Goal: Information Seeking & Learning: Check status

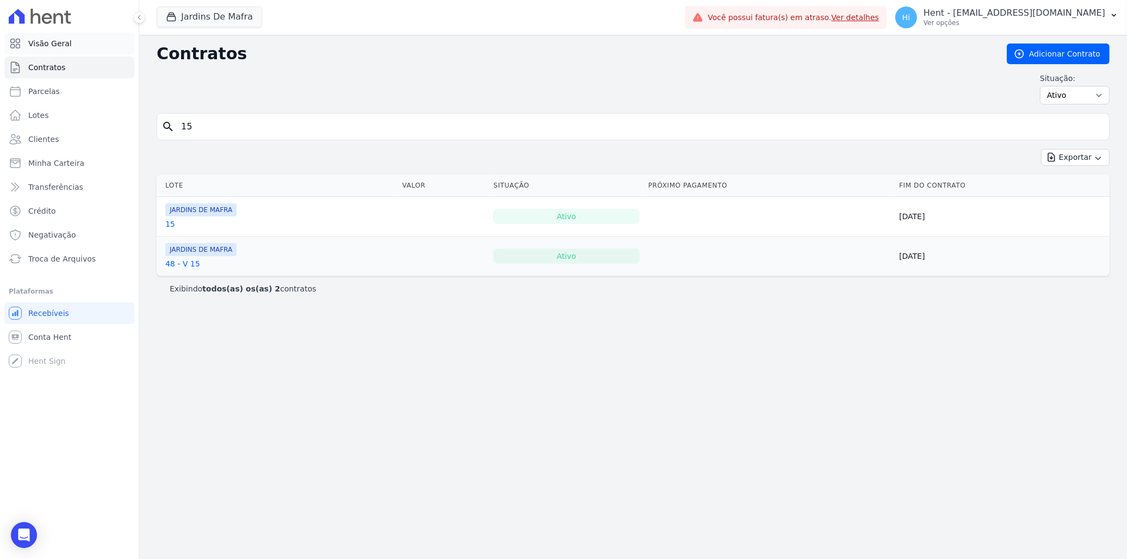
click at [67, 44] on span "Visão Geral" at bounding box center [49, 43] width 43 height 11
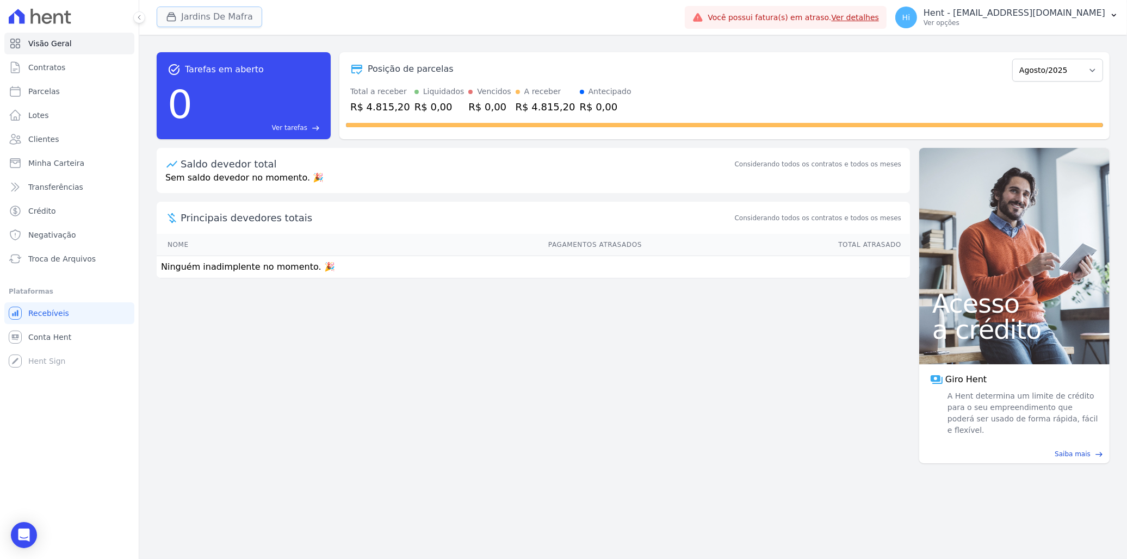
click at [187, 11] on button "Jardins De Mafra" at bounding box center [209, 17] width 105 height 21
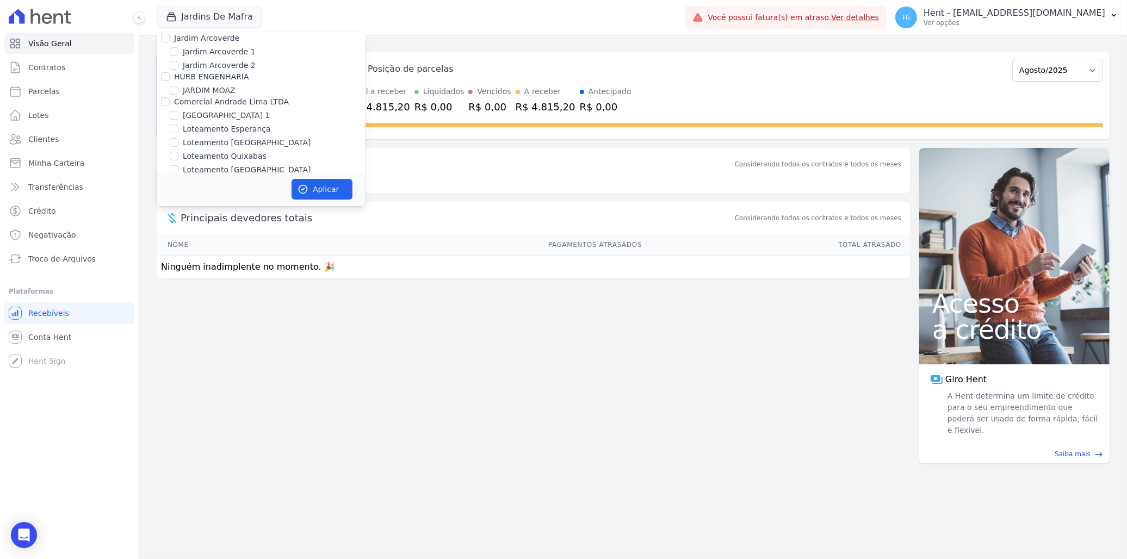
scroll to position [5279, 0]
click at [242, 261] on label "Mugango - Viva Iguaçu" at bounding box center [226, 266] width 87 height 11
click at [178, 262] on input "Mugango - Viva Iguaçu" at bounding box center [174, 266] width 9 height 9
checkbox input "true"
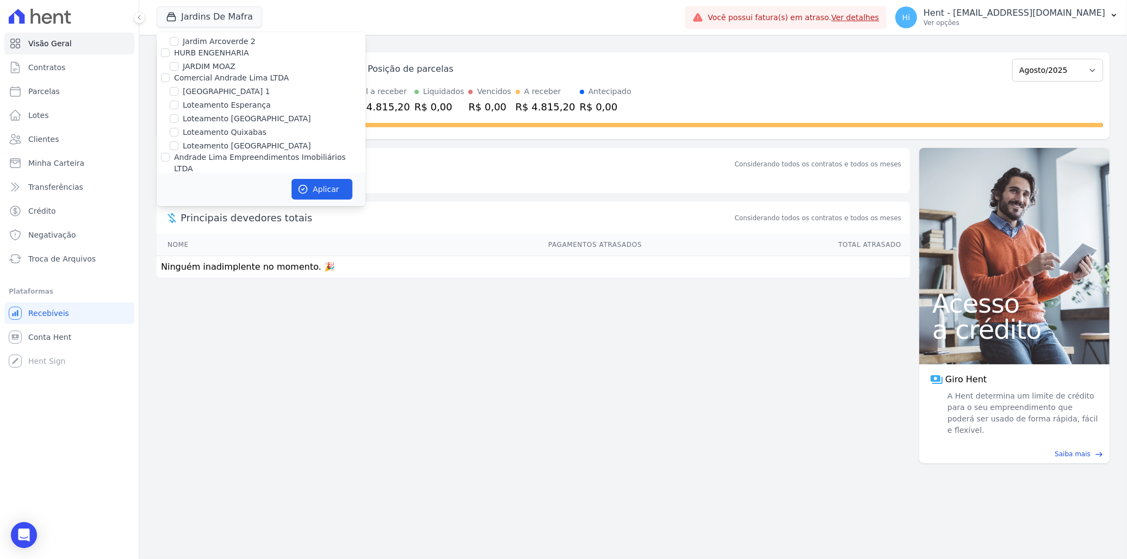
click at [238, 229] on label "JARDINS DE MAFRA" at bounding box center [219, 234] width 73 height 11
click at [178, 230] on input "JARDINS DE MAFRA" at bounding box center [174, 234] width 9 height 9
checkbox input "false"
click at [321, 185] on button "Aplicar" at bounding box center [321, 189] width 61 height 21
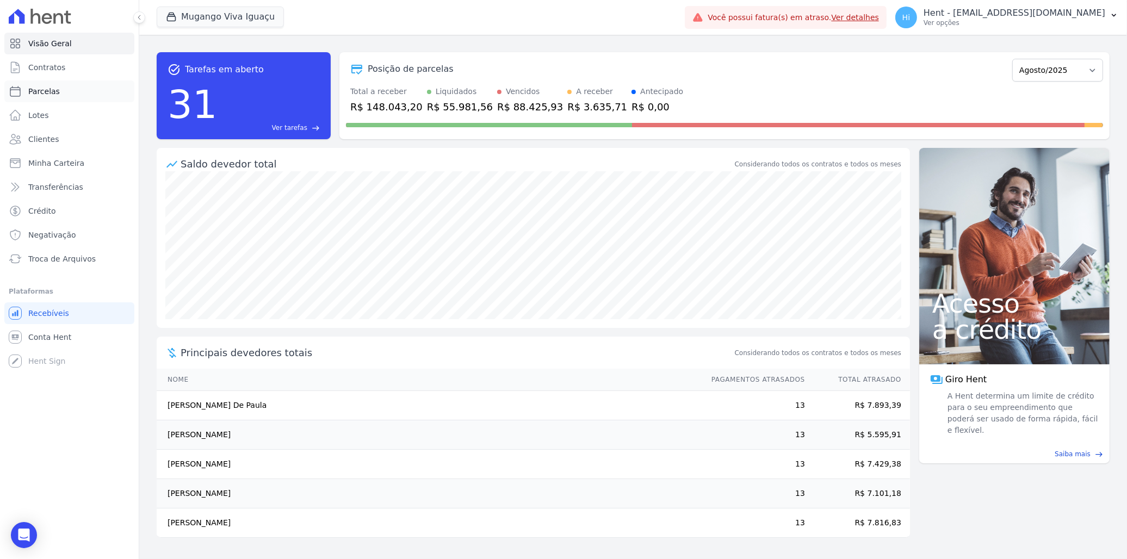
click at [63, 94] on link "Parcelas" at bounding box center [69, 91] width 130 height 22
select select
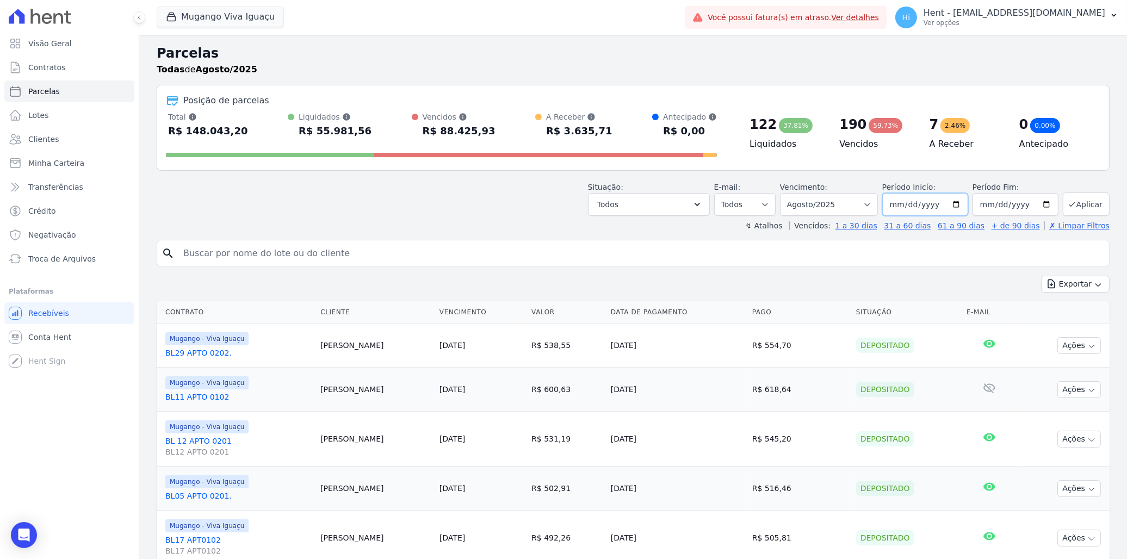
click at [954, 204] on input "2025-08-01" at bounding box center [925, 204] width 86 height 23
type input "2024-12-01"
click at [1069, 203] on button "Aplicar" at bounding box center [1085, 203] width 47 height 23
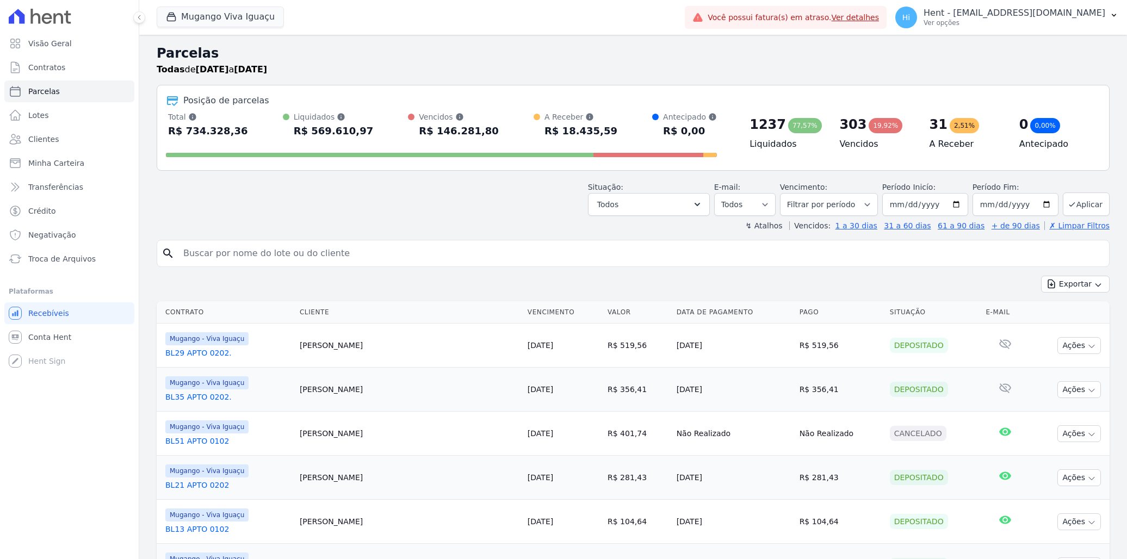
select select
click at [231, 13] on button "Mugango Viva Iguaçu" at bounding box center [220, 17] width 127 height 21
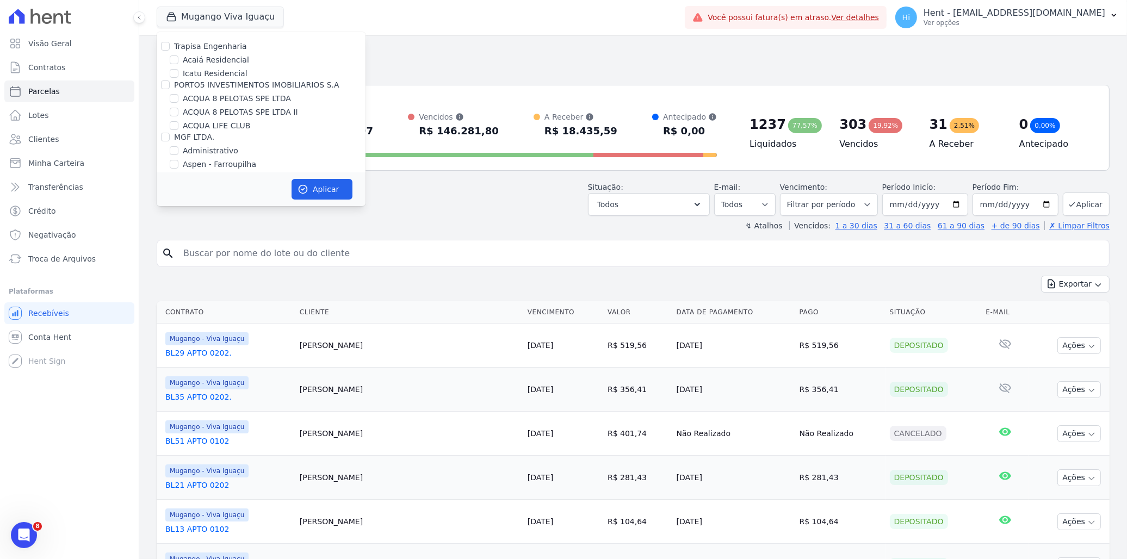
scroll to position [5279, 0]
click at [444, 204] on div "Situação: Agendado Em Aberto Pago Processando Cancelado Vencido Transferindo De…" at bounding box center [633, 196] width 953 height 39
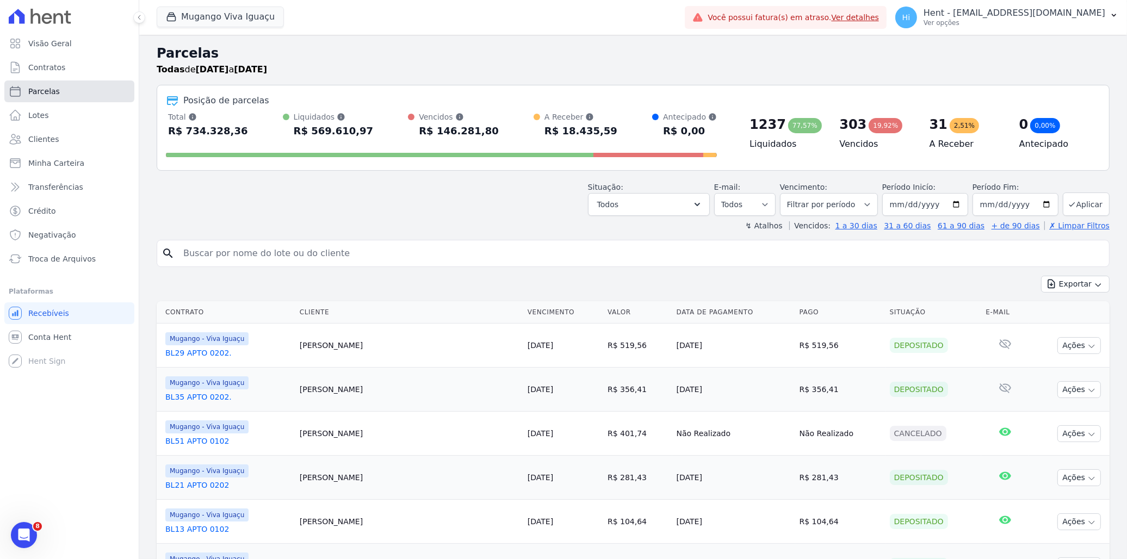
click at [64, 90] on link "Parcelas" at bounding box center [69, 91] width 130 height 22
select select
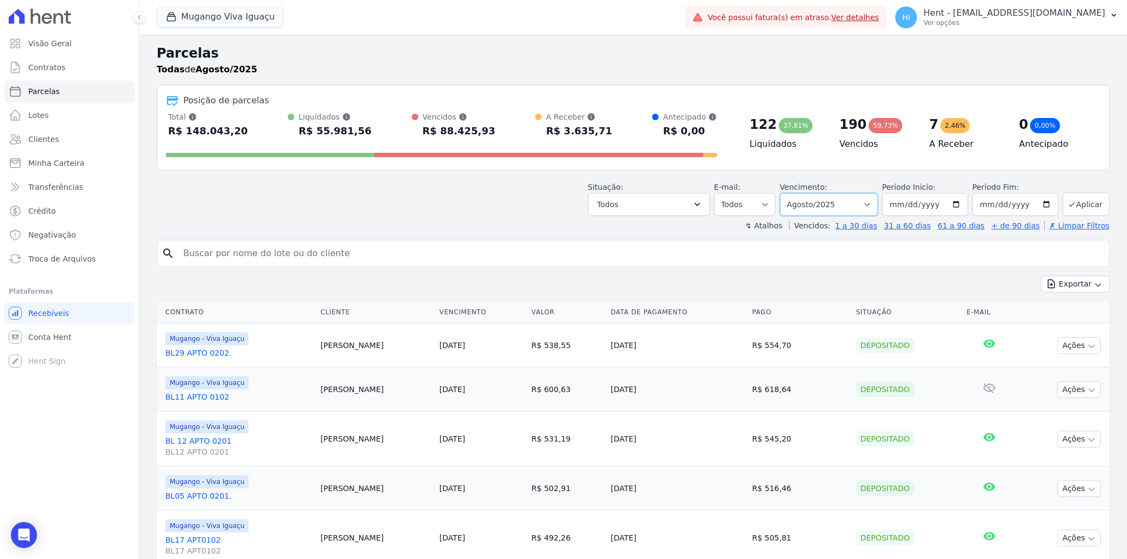
click at [830, 204] on select "Filtrar por período ──────── Todos os meses Março/2023 Abril/2023 Maio/2023 Jun…" at bounding box center [829, 204] width 98 height 23
select select "09/2025"
click at [786, 193] on select "Filtrar por período ──────── Todos os meses Março/2023 Abril/2023 Maio/2023 Jun…" at bounding box center [829, 204] width 98 height 23
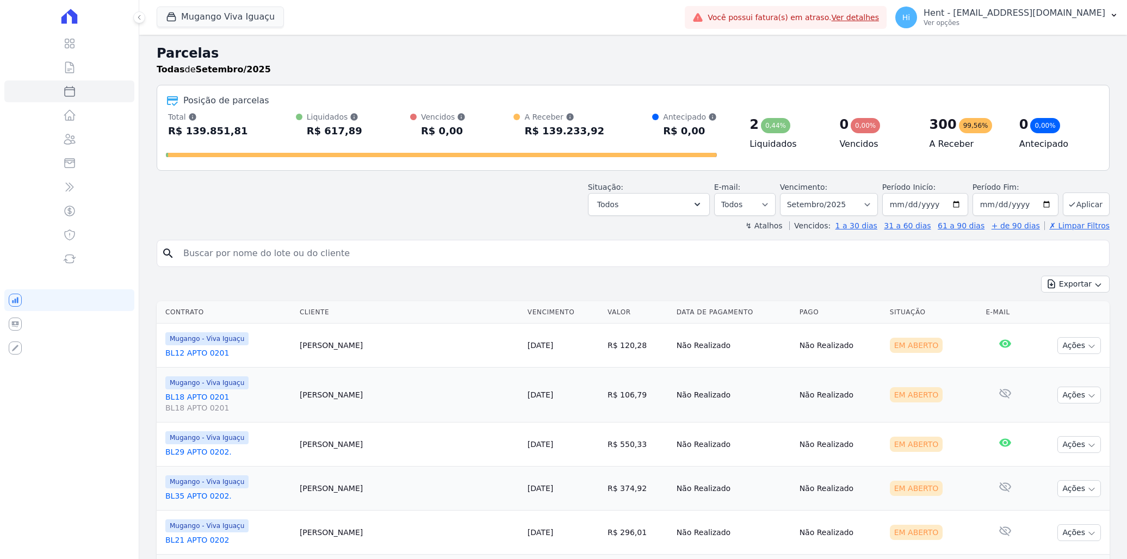
select select
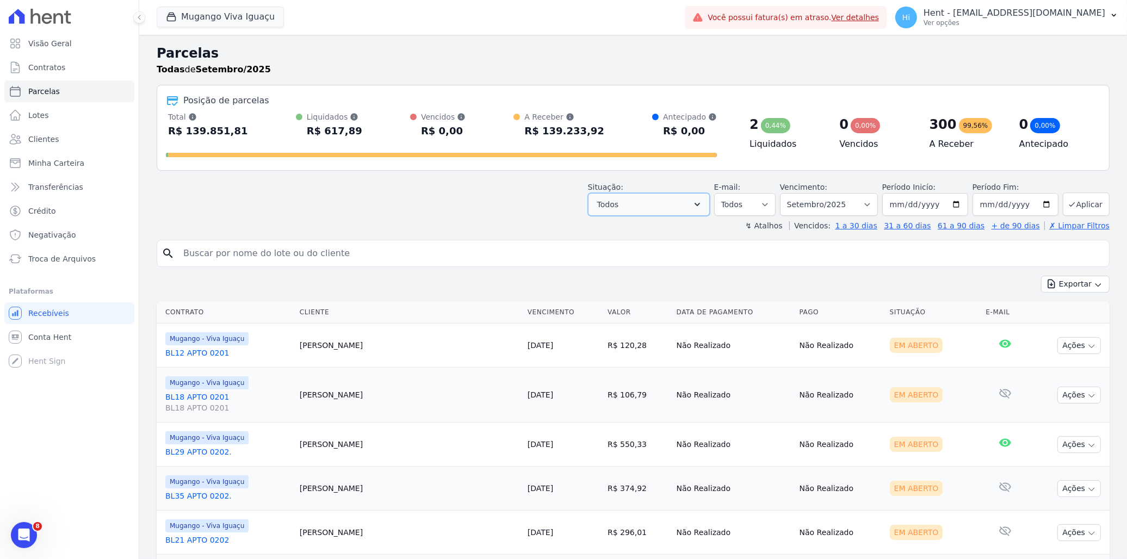
click at [680, 204] on button "Todos" at bounding box center [649, 204] width 122 height 23
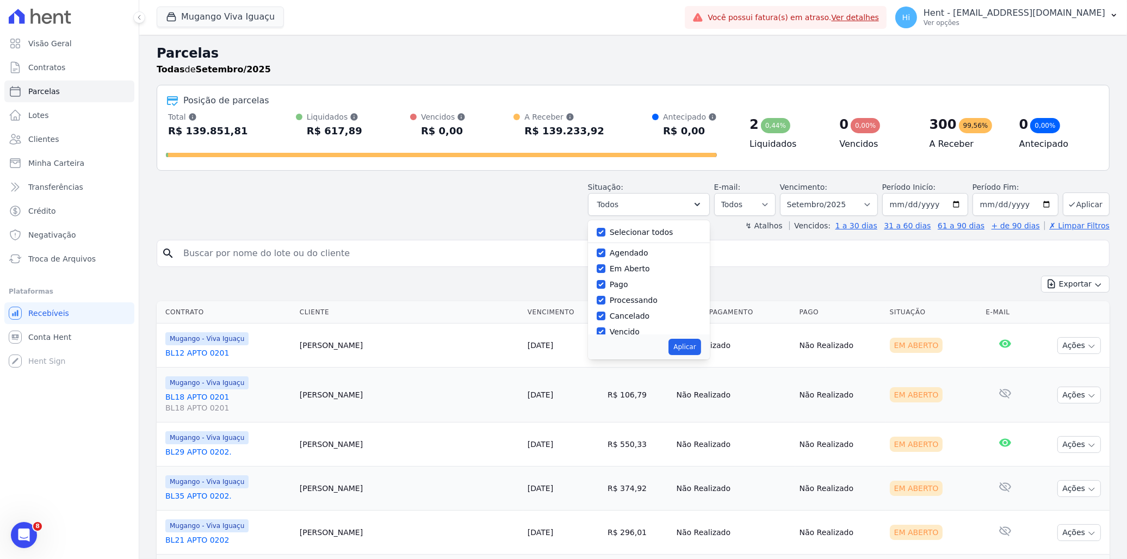
click at [621, 229] on label "Selecionar todos" at bounding box center [642, 232] width 64 height 9
click at [605, 229] on input "Selecionar todos" at bounding box center [600, 232] width 9 height 9
checkbox input "false"
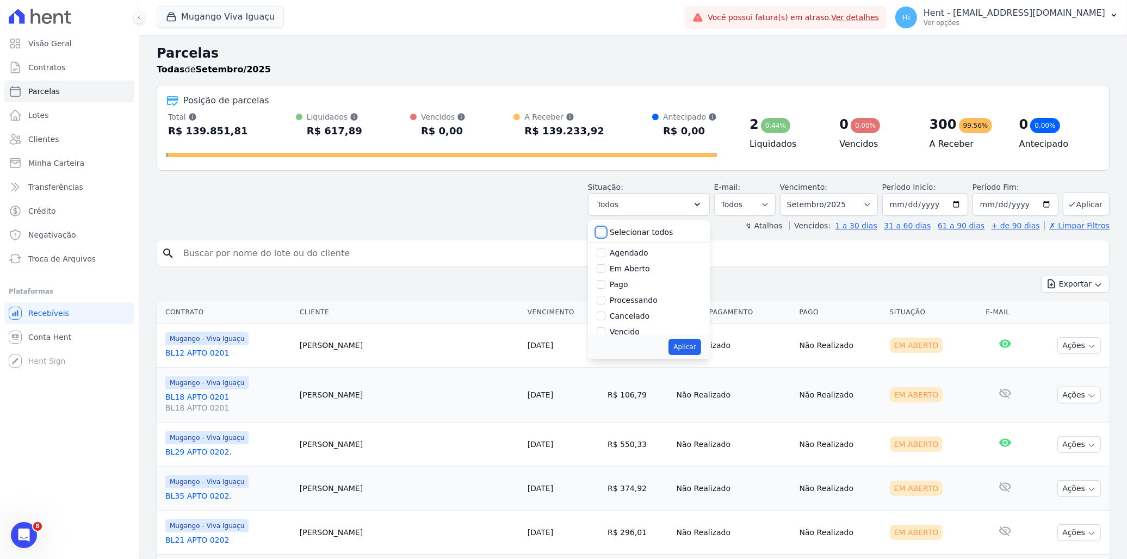
checkbox input "false"
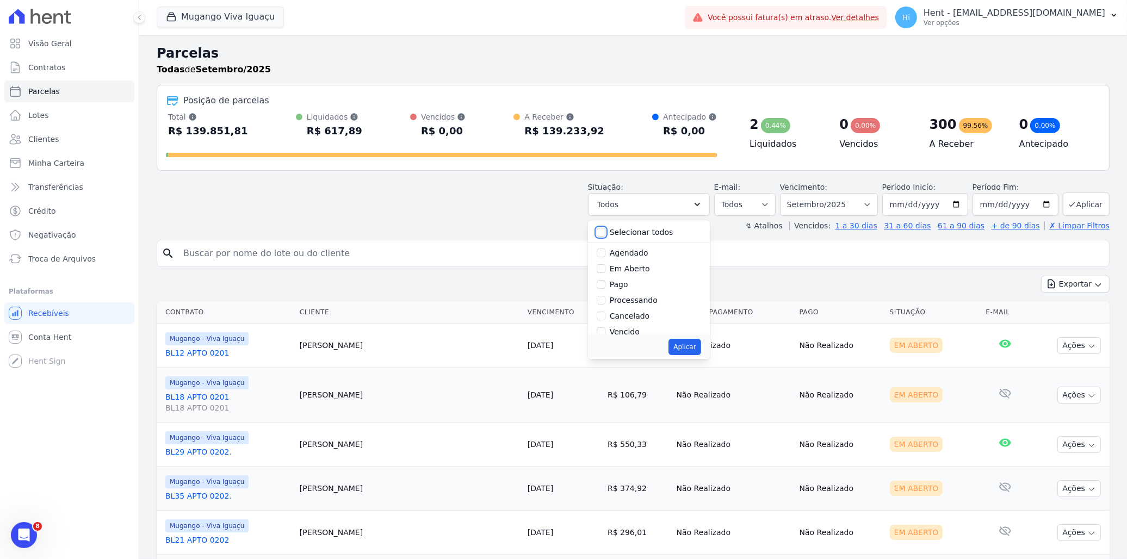
checkbox input "false"
click at [622, 253] on label "Agendado" at bounding box center [629, 252] width 39 height 9
click at [605, 253] on input "Agendado" at bounding box center [600, 252] width 9 height 9
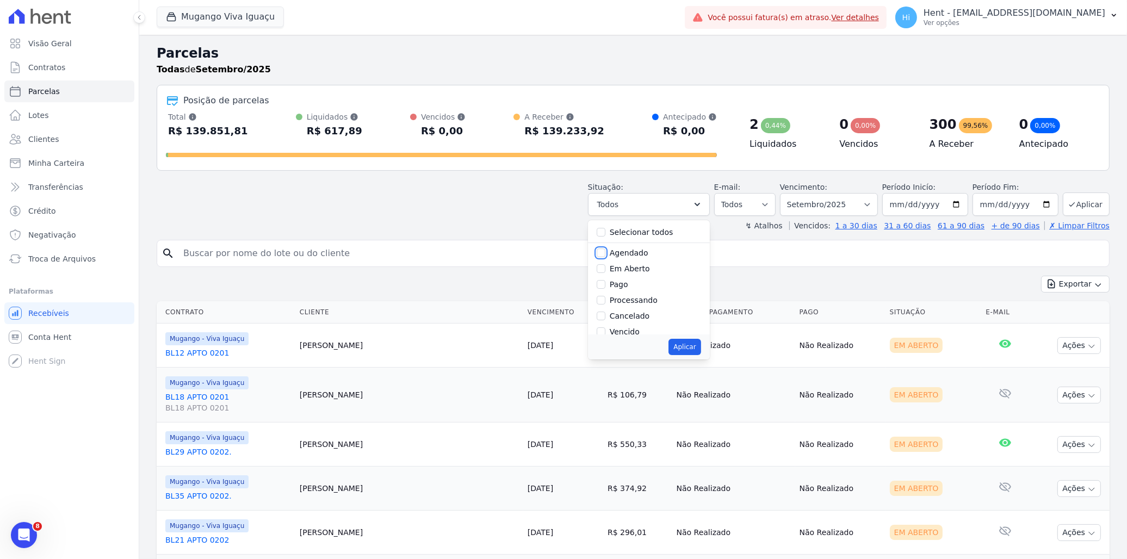
checkbox input "true"
click at [698, 351] on button "Aplicar" at bounding box center [684, 347] width 32 height 16
select select "scheduled"
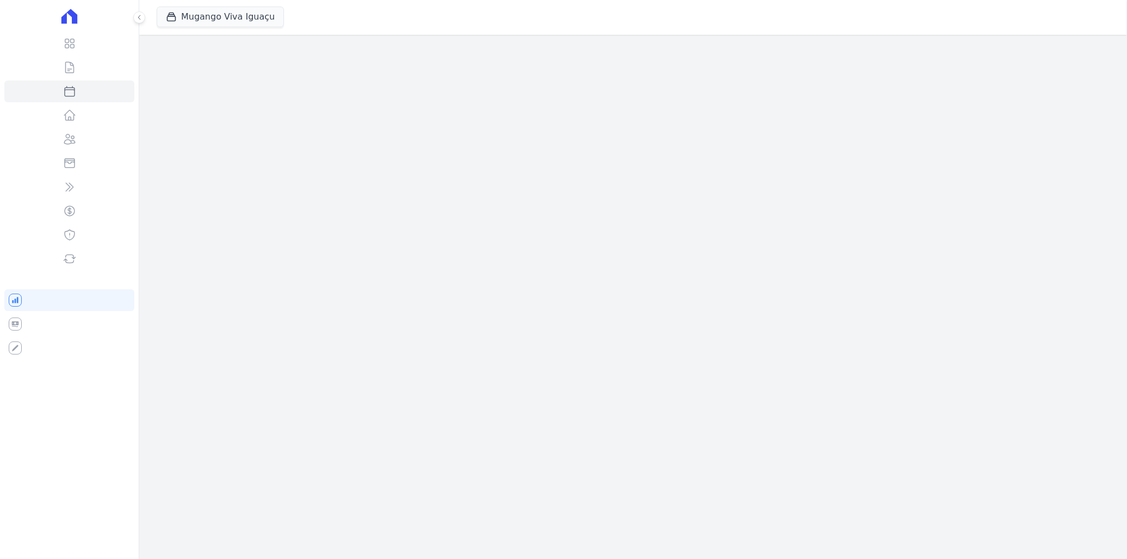
select select
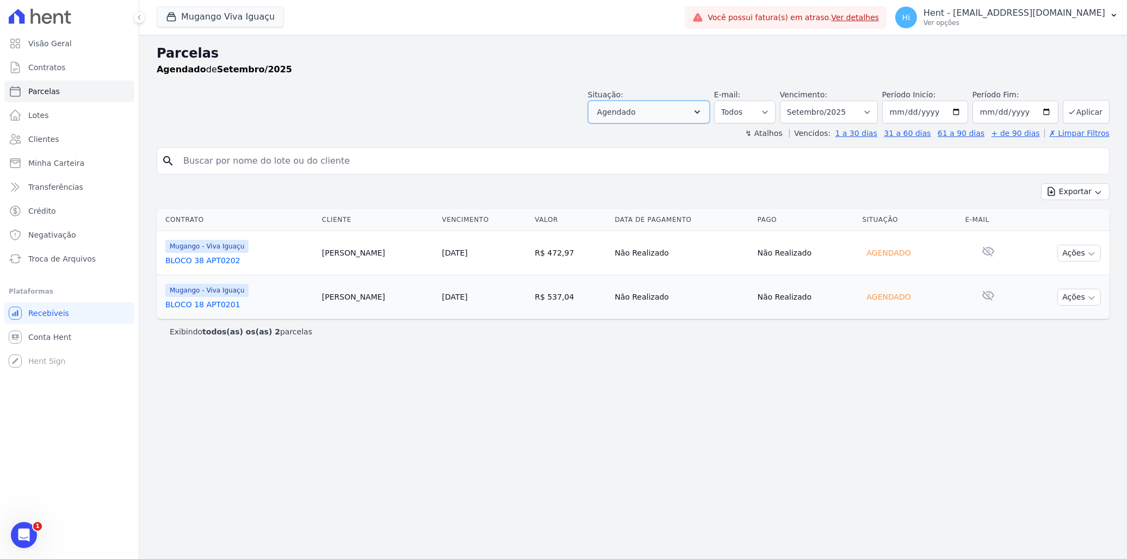
click at [706, 104] on button "Agendado" at bounding box center [649, 112] width 122 height 23
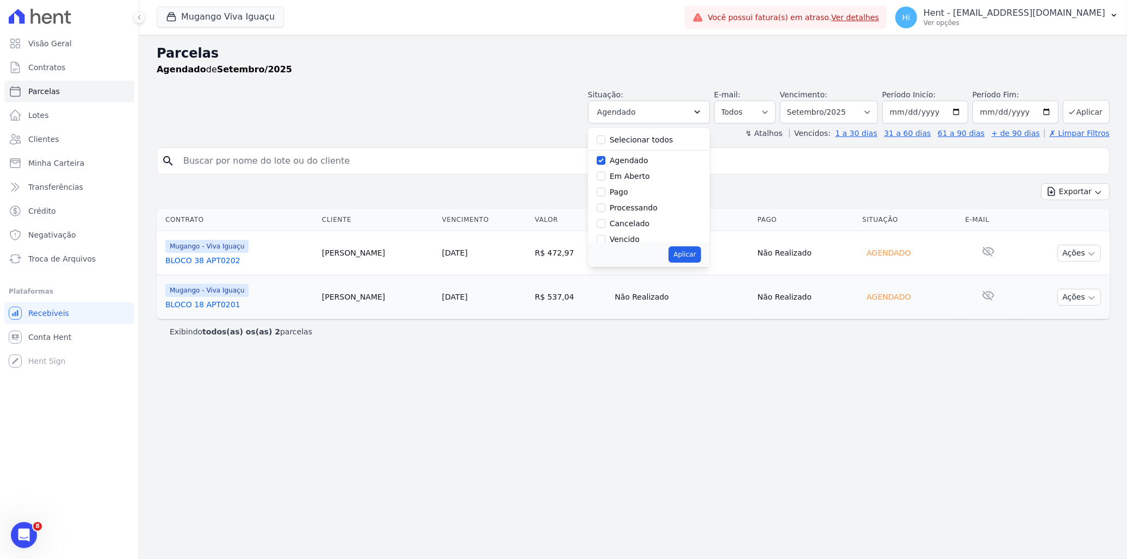
click at [626, 137] on label "Selecionar todos" at bounding box center [642, 139] width 64 height 9
click at [605, 137] on input "Selecionar todos" at bounding box center [600, 139] width 9 height 9
checkbox input "true"
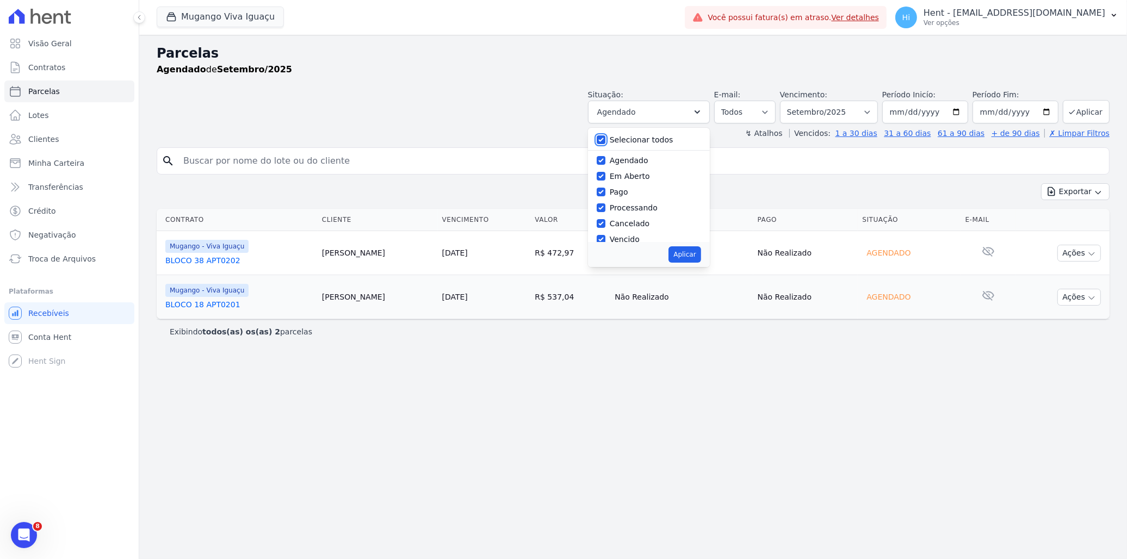
checkbox input "true"
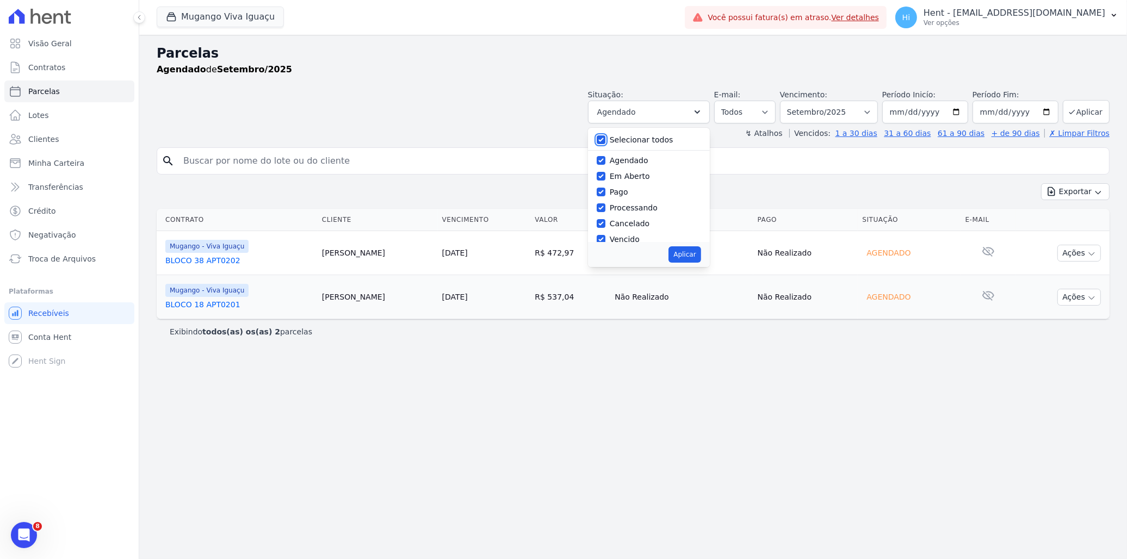
checkbox input "true"
click at [693, 253] on button "Aplicar" at bounding box center [684, 254] width 32 height 16
select select "scheduled"
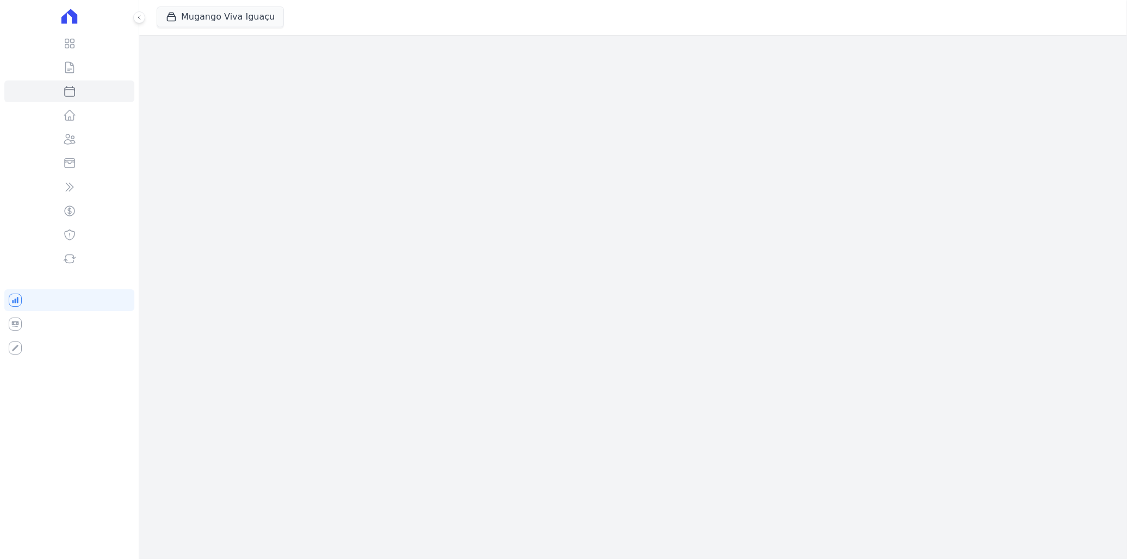
select select
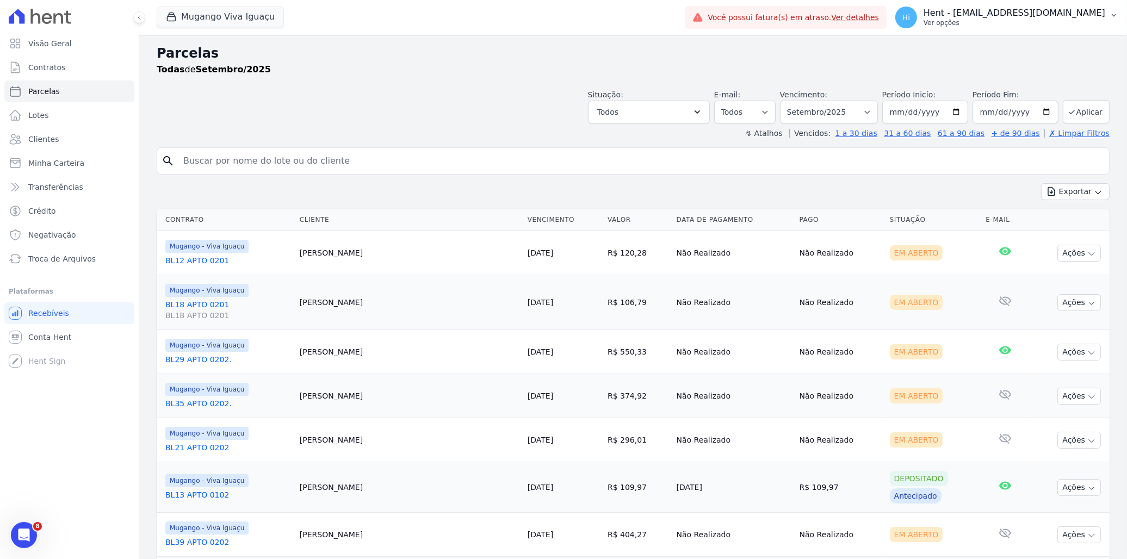
click at [1016, 15] on p "Hent - [EMAIL_ADDRESS][DOMAIN_NAME]" at bounding box center [1014, 13] width 182 height 11
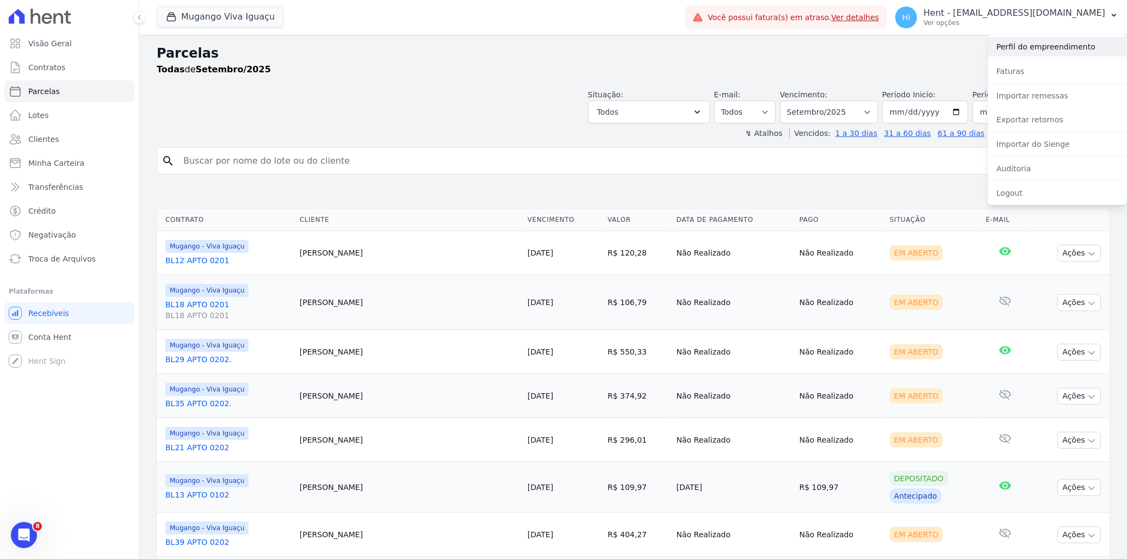
click at [1031, 42] on link "Perfil do empreendimento" at bounding box center [1056, 47] width 139 height 20
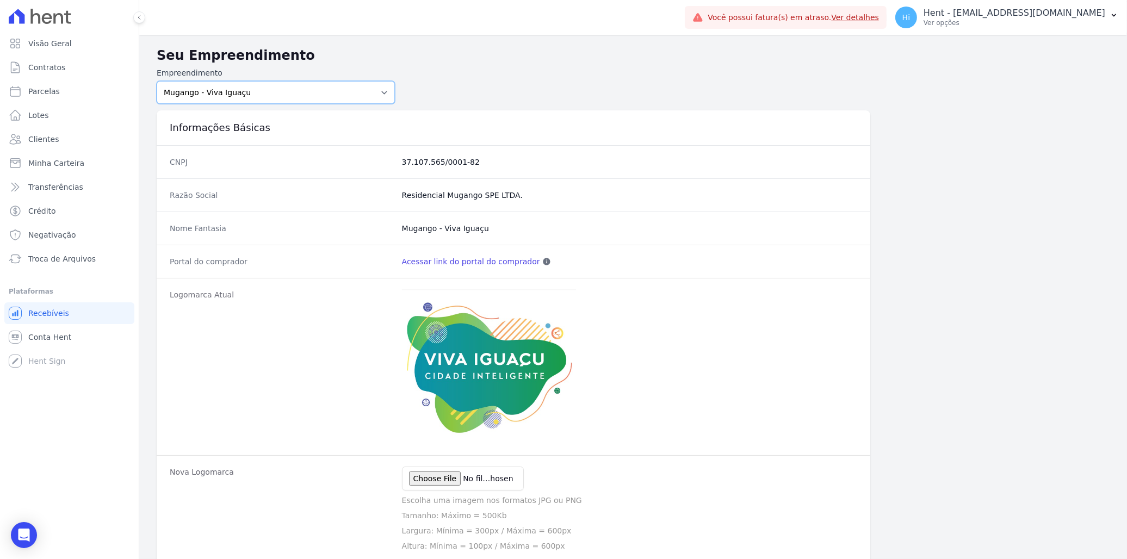
click at [284, 94] on select "Acaiá Residencial ACQUA 8 PELOTAS SPE LTDA ACQUA 8 PELOTAS SPE LTDA II ACQUA LI…" at bounding box center [276, 92] width 238 height 23
click at [60, 42] on span "Visão Geral" at bounding box center [49, 43] width 43 height 11
